Goal: Information Seeking & Learning: Understand process/instructions

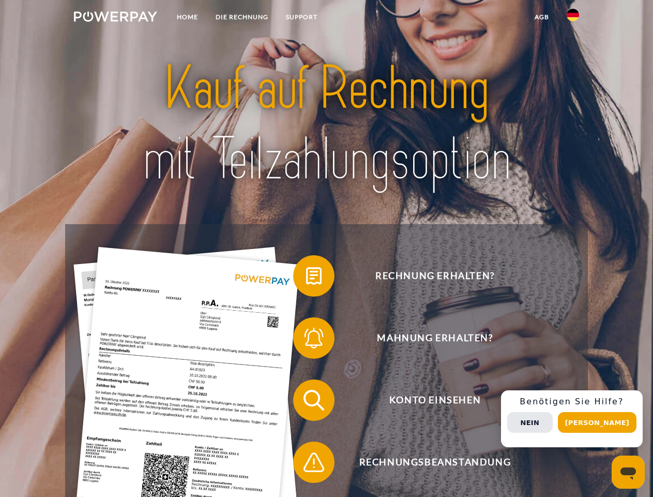
click at [115, 18] on img at bounding box center [115, 16] width 83 height 10
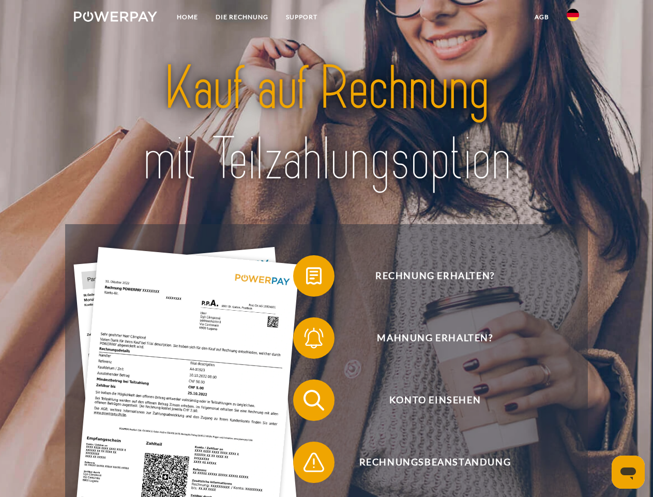
click at [573, 18] on img at bounding box center [573, 15] width 12 height 12
click at [542, 17] on link "agb" at bounding box center [542, 17] width 32 height 19
click at [306, 278] on span at bounding box center [299, 276] width 52 height 52
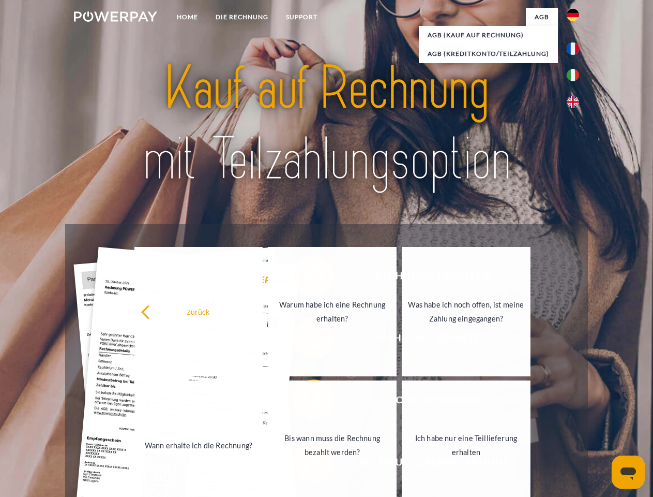
click at [306, 340] on div "Rechnung erhalten? Mahnung erhalten? Konto einsehen" at bounding box center [326, 431] width 523 height 414
click at [306, 402] on link "Bis wann muss die Rechnung bezahlt werden?" at bounding box center [332, 444] width 129 height 129
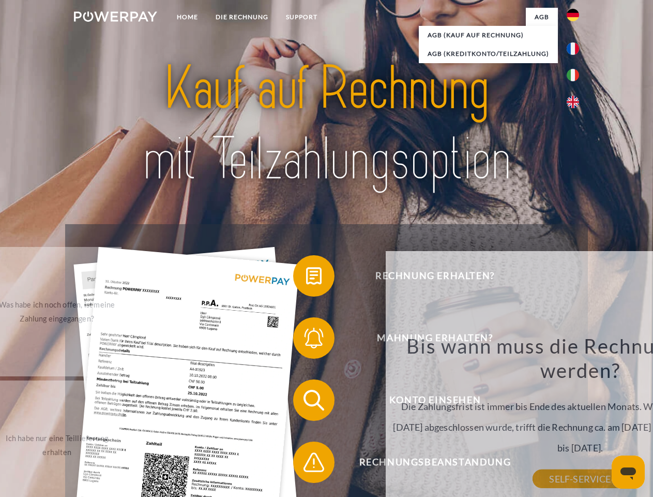
click at [306, 464] on span at bounding box center [299, 462] width 52 height 52
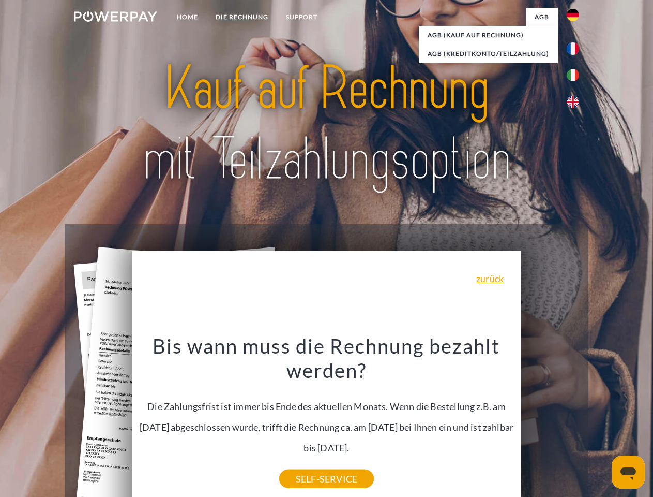
click at [576, 419] on div "Rechnung erhalten? Mahnung erhalten? Konto einsehen" at bounding box center [326, 431] width 523 height 414
click at [551, 421] on span "Konto einsehen" at bounding box center [435, 399] width 254 height 41
click at [601, 422] on header "Home DIE RECHNUNG SUPPORT" at bounding box center [326, 357] width 653 height 715
